Goal: Information Seeking & Learning: Stay updated

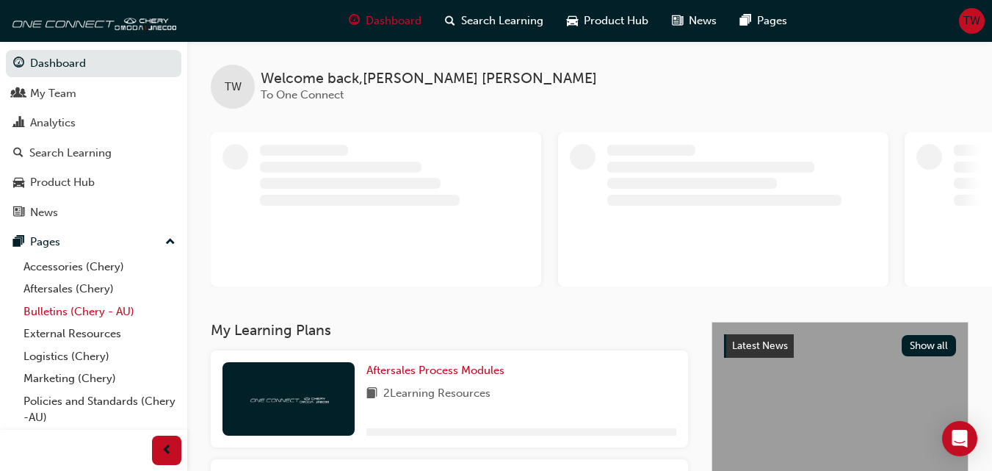
click at [80, 308] on link "Bulletins (Chery - AU)" at bounding box center [100, 311] width 164 height 23
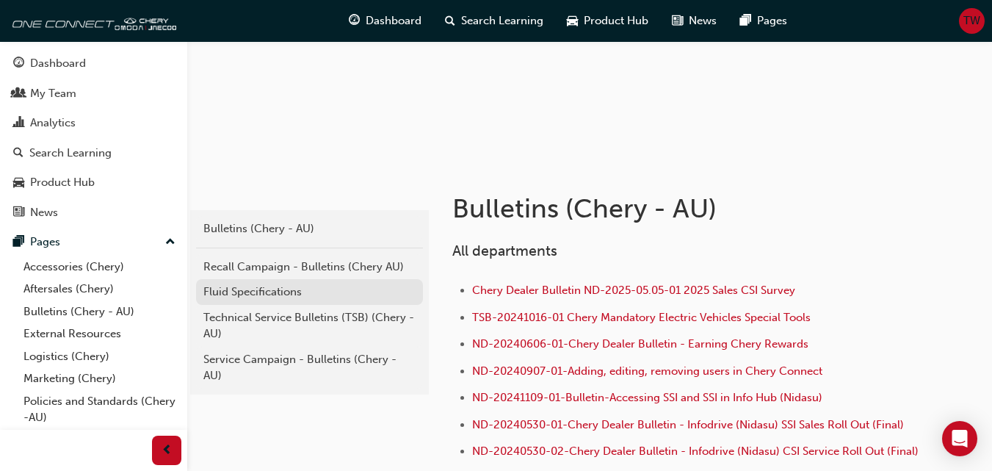
scroll to position [147, 0]
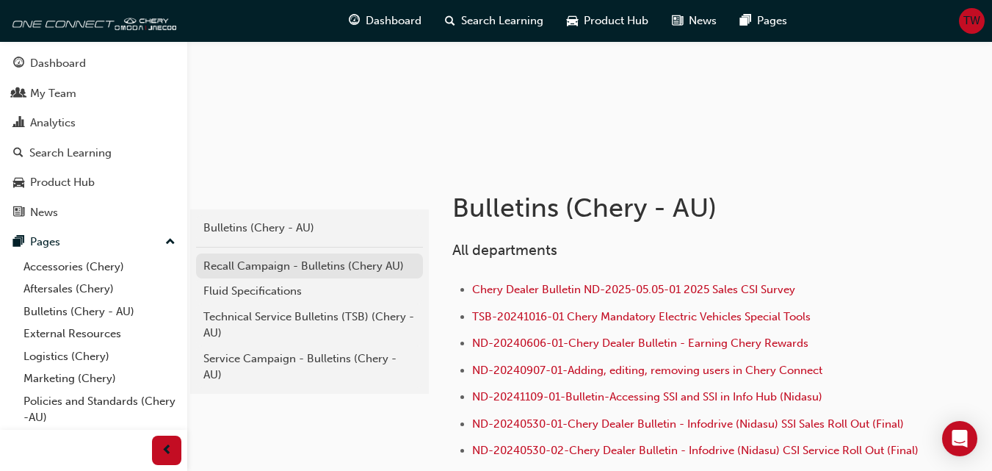
click at [289, 264] on div "Recall Campaign - Bulletins (Chery AU)" at bounding box center [309, 266] width 212 height 17
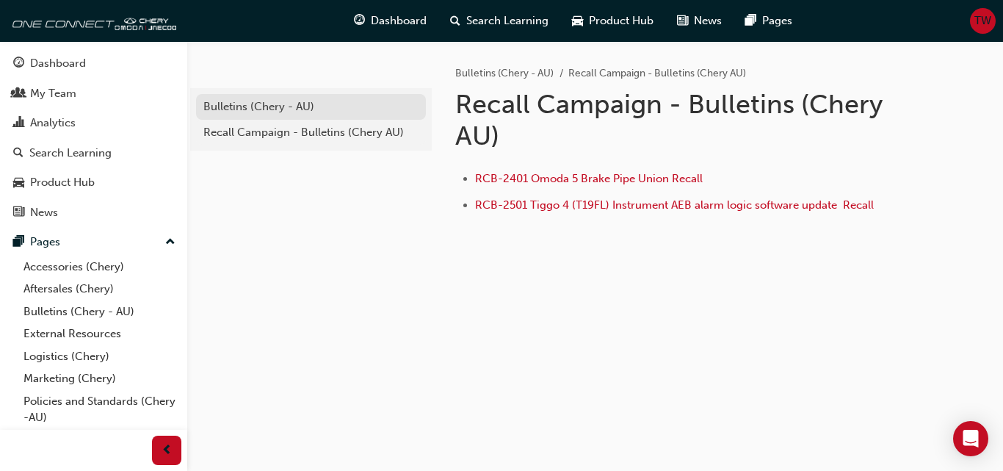
click at [256, 109] on div "Bulletins (Chery - AU)" at bounding box center [310, 106] width 215 height 17
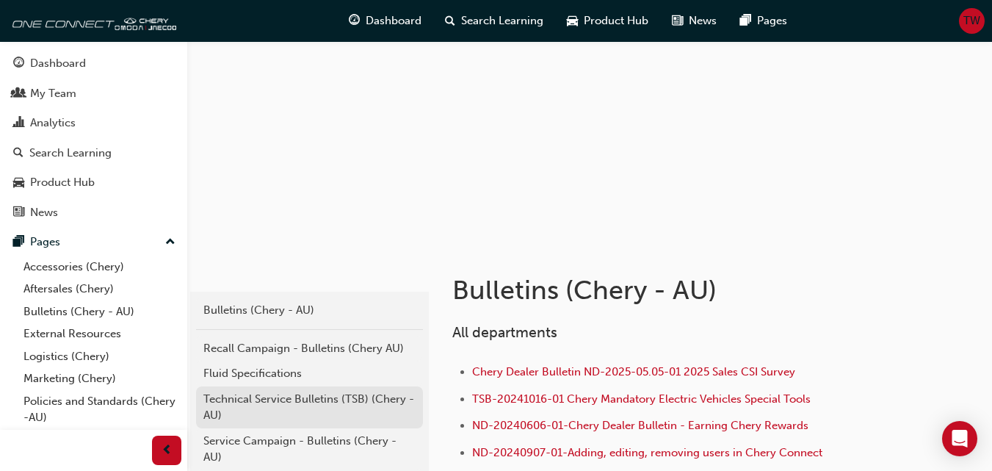
scroll to position [147, 0]
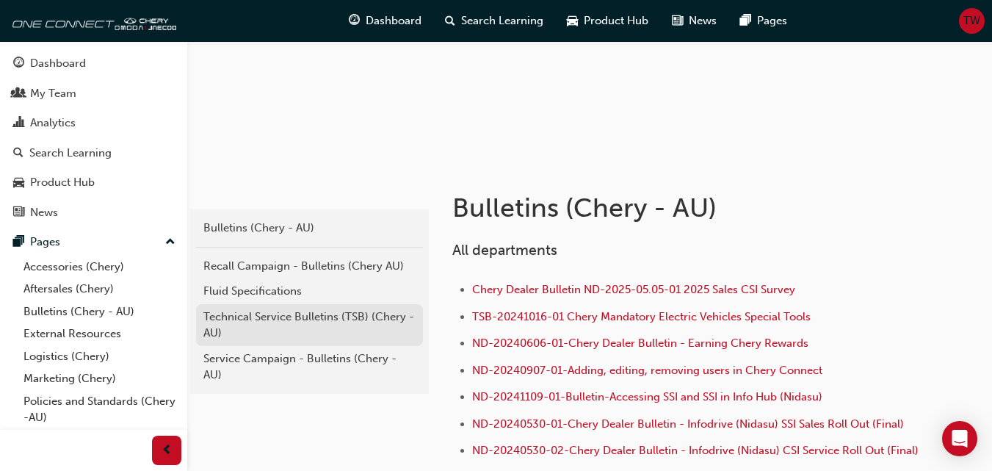
click at [275, 322] on div "Technical Service Bulletins (TSB) (Chery - AU)" at bounding box center [309, 324] width 212 height 33
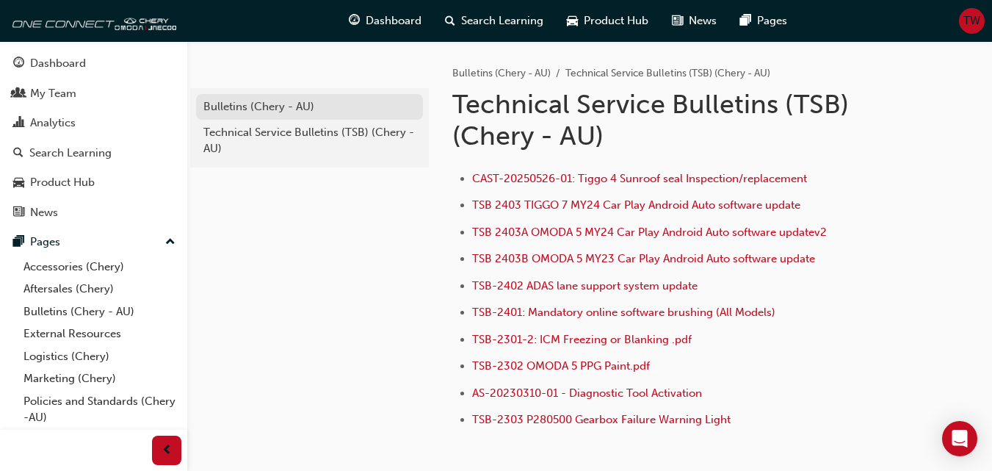
click at [265, 101] on div "Bulletins (Chery - AU)" at bounding box center [309, 106] width 212 height 17
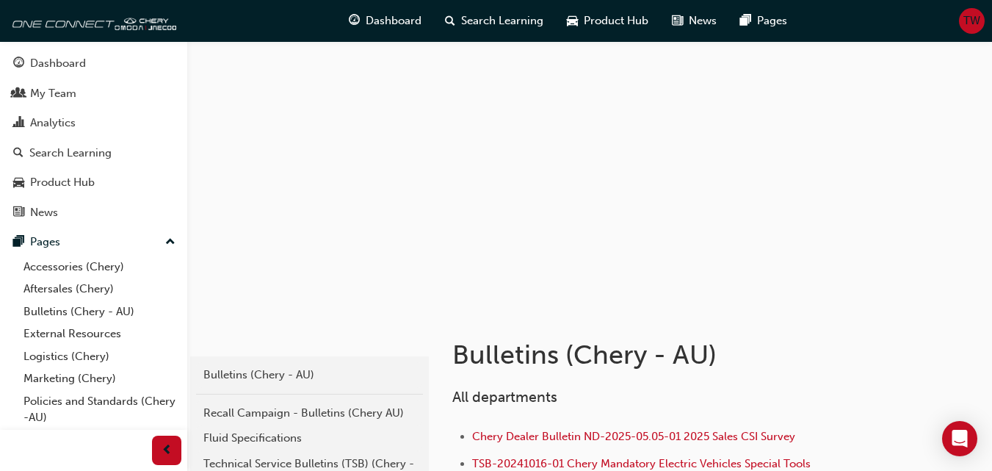
scroll to position [147, 0]
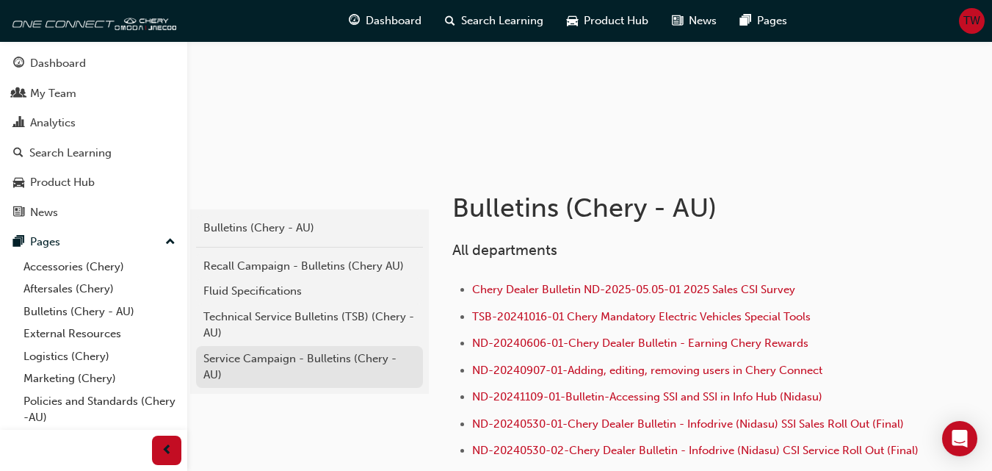
click at [300, 355] on div "Service Campaign - Bulletins (Chery - AU)" at bounding box center [309, 366] width 212 height 33
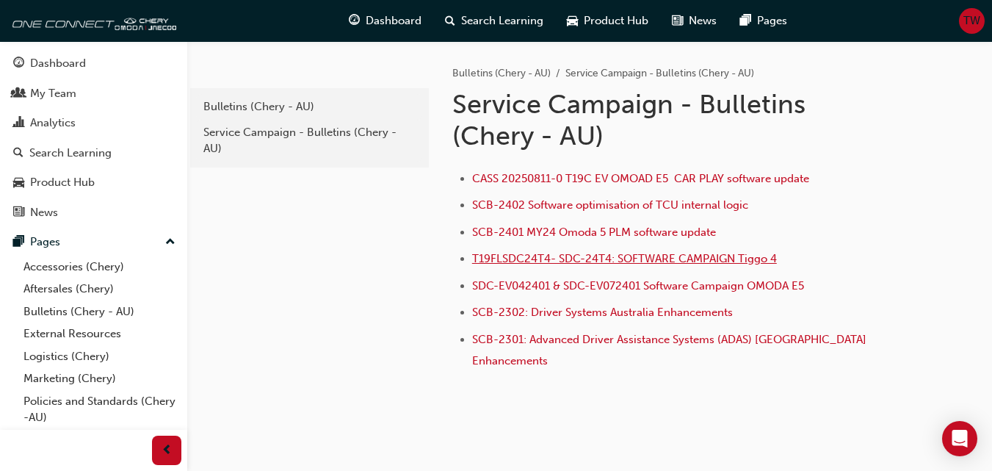
click at [732, 259] on span "T19FLSDC24T4- SDC-24T4: SOFTWARE CAMPAIGN Tiggo 4" at bounding box center [624, 258] width 305 height 13
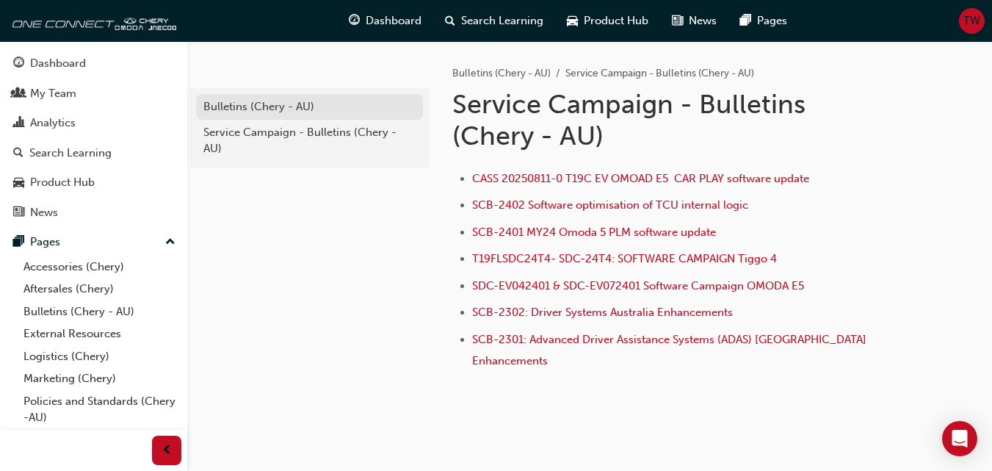
click at [262, 106] on div "Bulletins (Chery - AU)" at bounding box center [309, 106] width 212 height 17
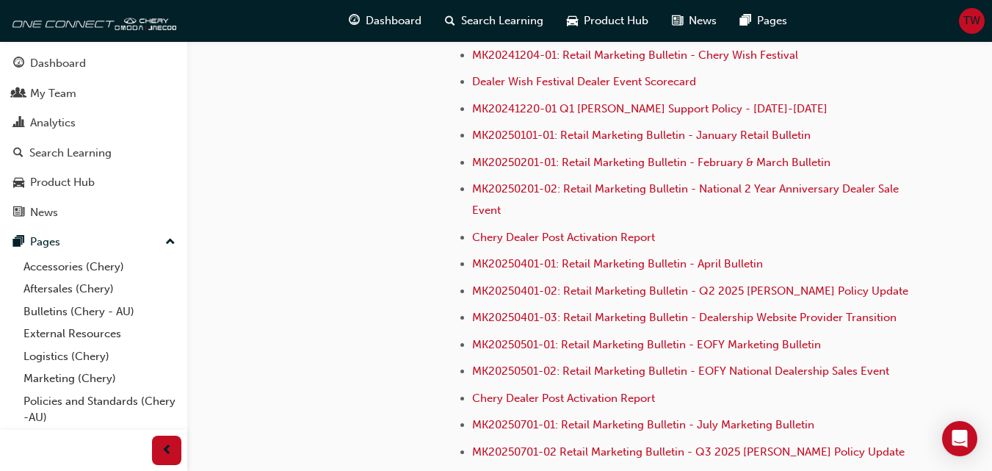
scroll to position [4148, 0]
click at [70, 57] on div "Dashboard" at bounding box center [58, 63] width 56 height 17
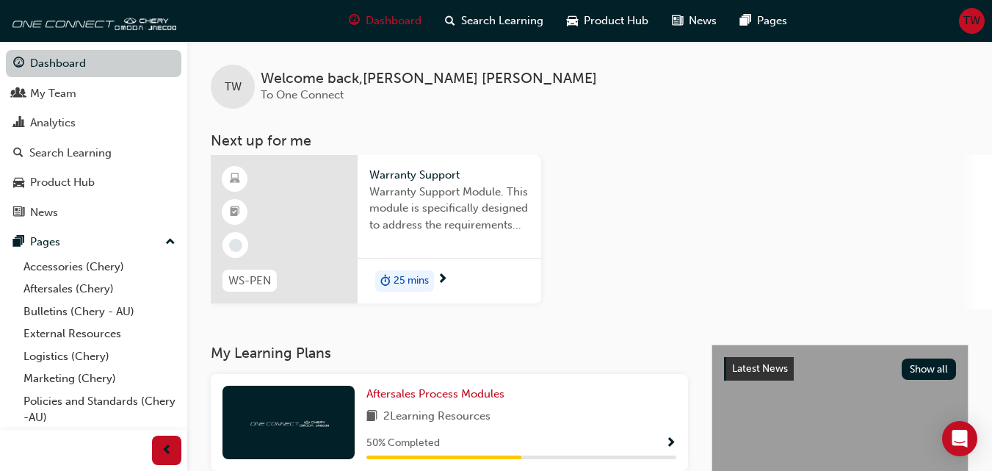
click at [73, 65] on link "Dashboard" at bounding box center [94, 63] width 176 height 27
click at [80, 317] on link "Bulletins (Chery - AU)" at bounding box center [100, 311] width 164 height 23
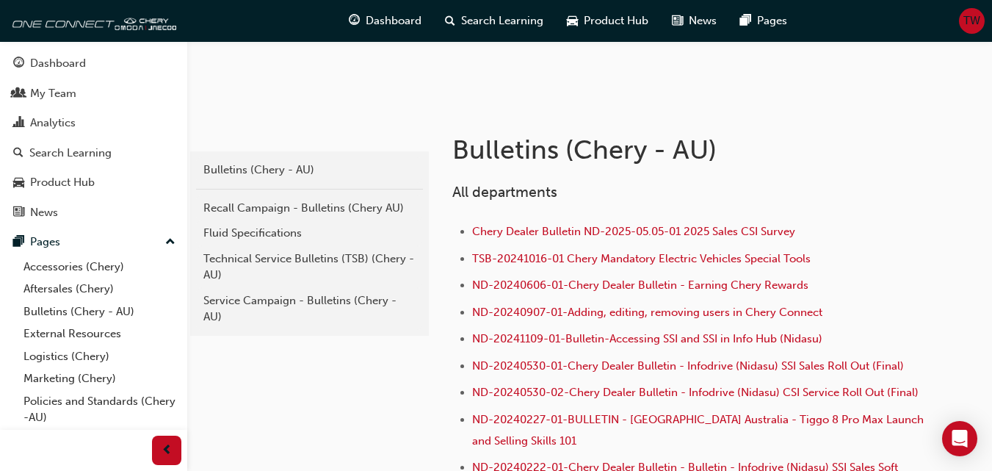
scroll to position [220, 0]
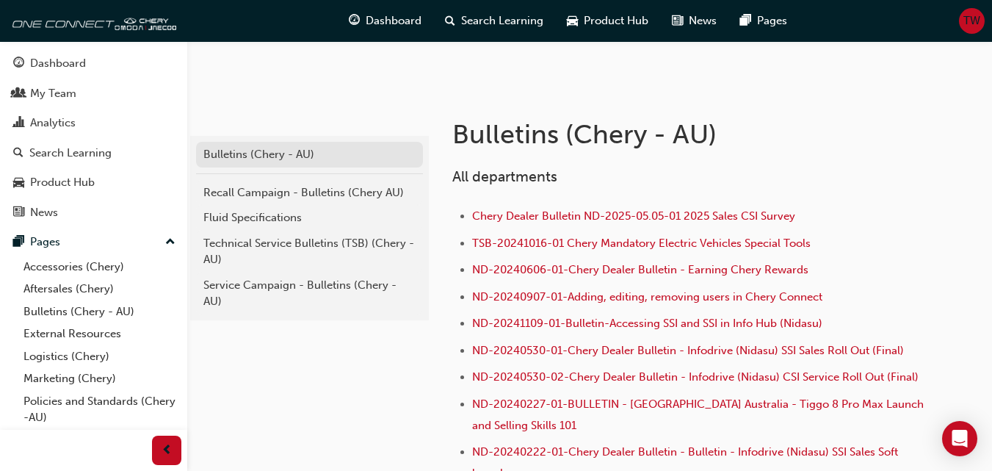
click at [285, 163] on link "Bulletins (Chery - AU)" at bounding box center [309, 155] width 227 height 26
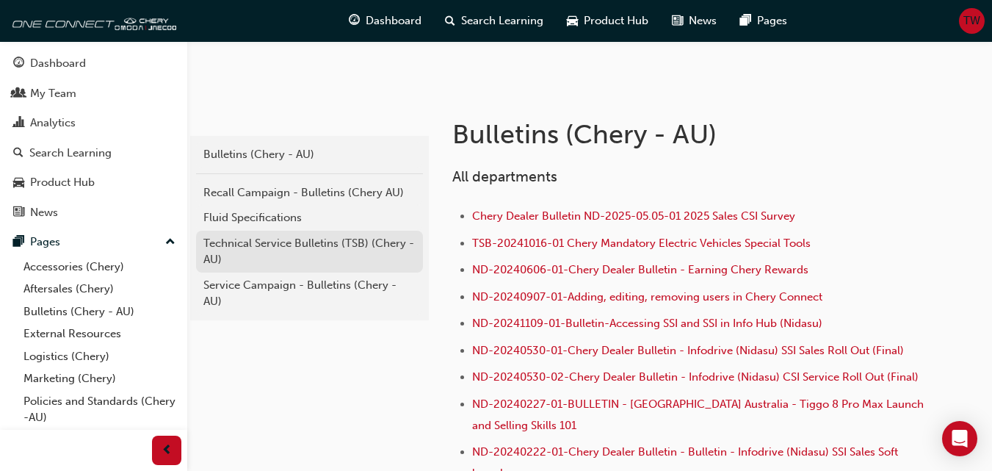
click at [287, 240] on div "Technical Service Bulletins (TSB) (Chery - AU)" at bounding box center [309, 251] width 212 height 33
